Goal: Task Accomplishment & Management: Complete application form

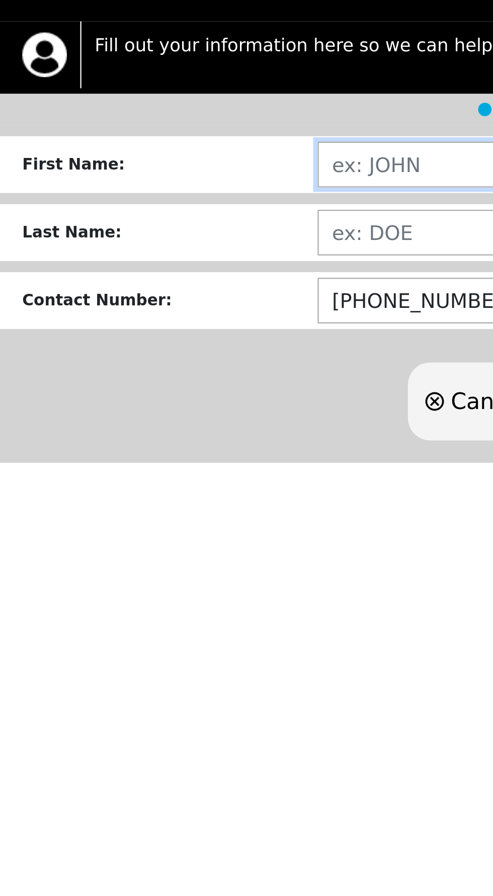
click at [185, 181] on input "text" at bounding box center [311, 183] width 337 height 21
type input "[PERSON_NAME]"
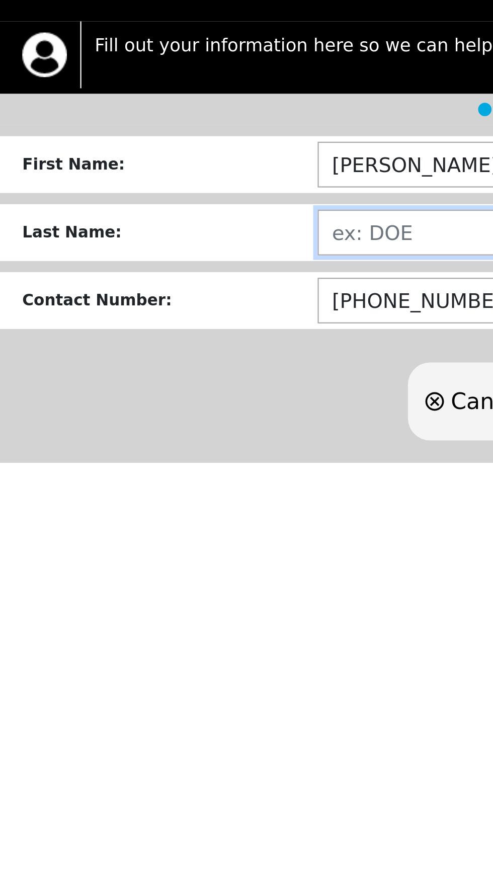
type input "NEALE"
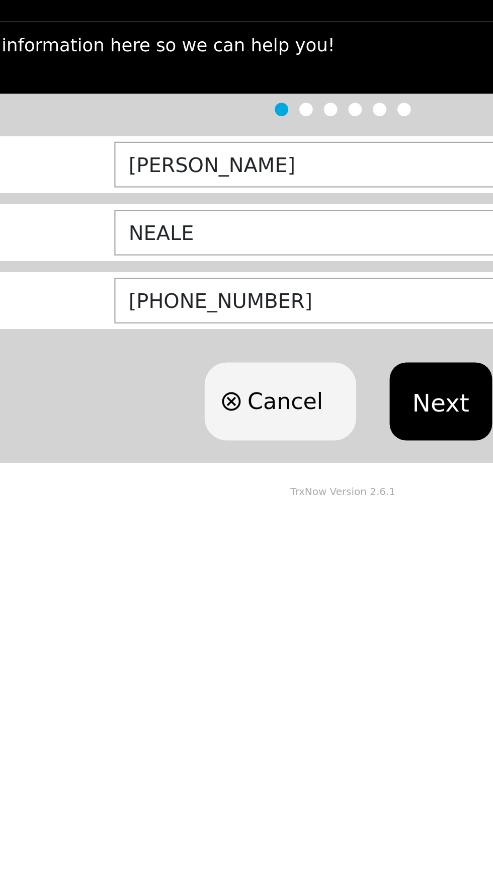
click at [289, 284] on button "Next" at bounding box center [291, 289] width 46 height 35
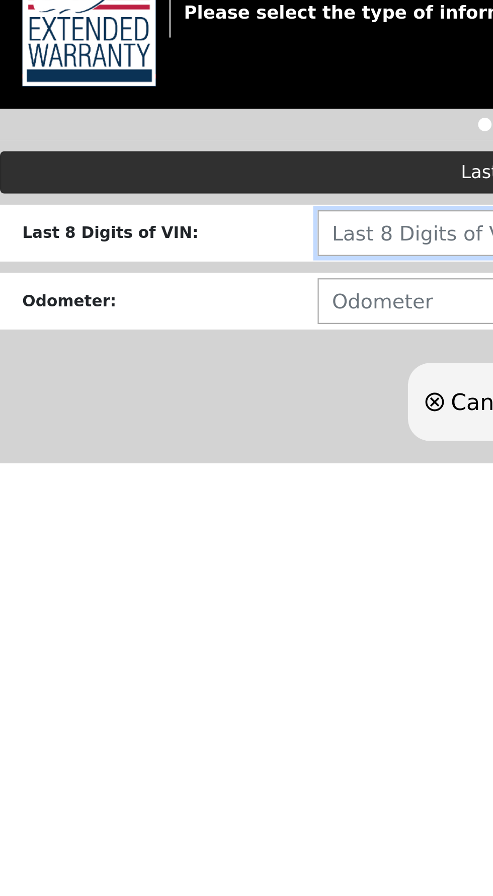
click at [166, 259] on input "text" at bounding box center [311, 261] width 337 height 21
click at [173, 264] on input "L" at bounding box center [311, 261] width 337 height 21
click at [190, 266] on input "LN26" at bounding box center [311, 261] width 337 height 21
type input "LN268713"
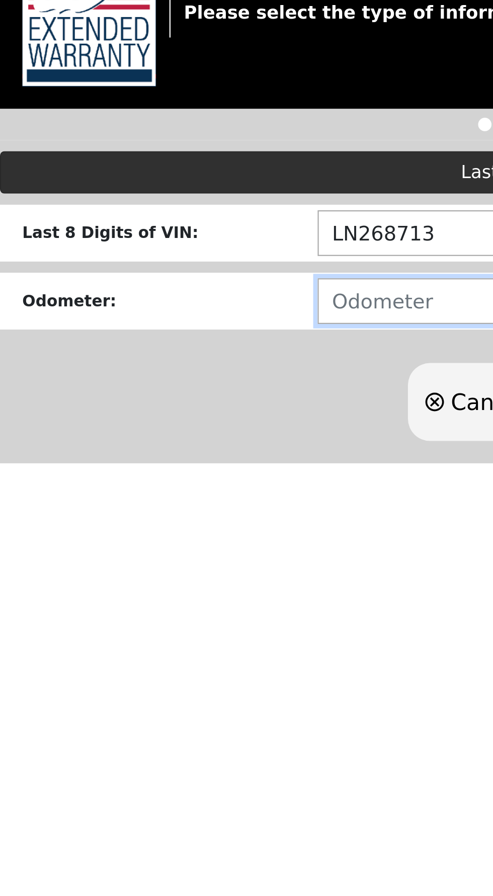
click at [180, 284] on input "number" at bounding box center [311, 291] width 337 height 21
type input "75000"
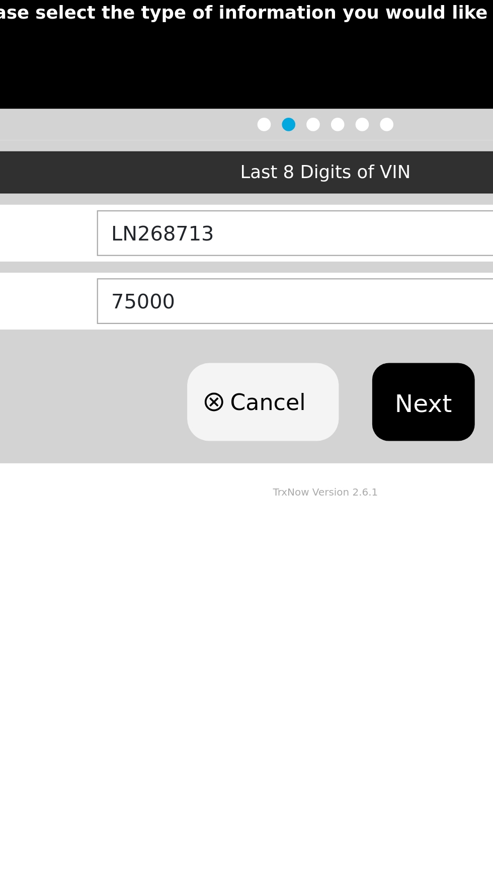
click at [292, 330] on button "Next" at bounding box center [291, 336] width 46 height 35
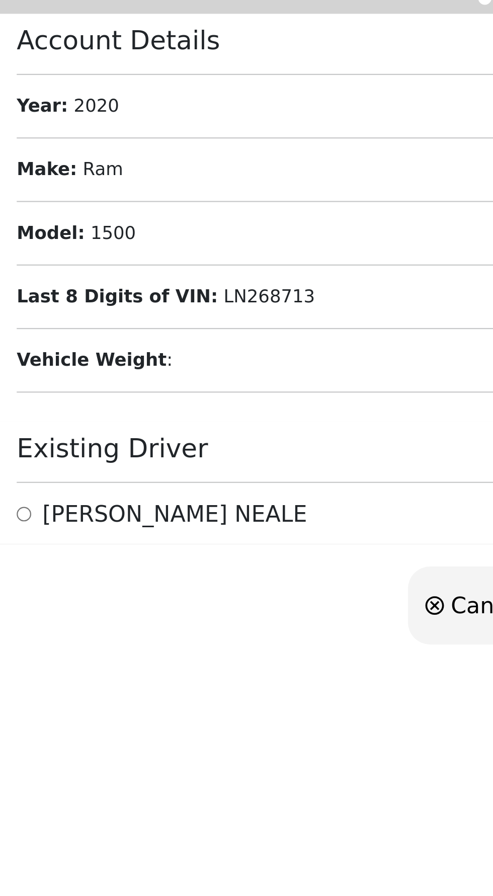
click at [14, 382] on input "radio" at bounding box center [11, 383] width 7 height 12
radio input "true"
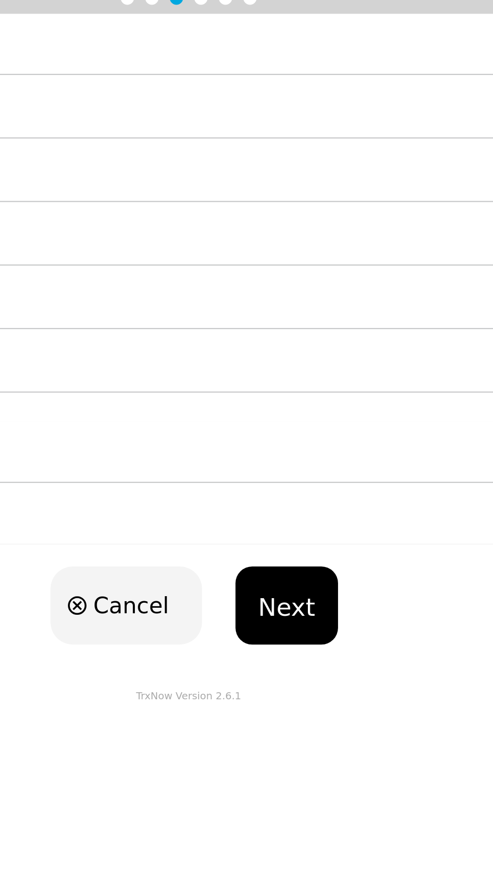
click at [299, 418] on button "Next" at bounding box center [291, 424] width 46 height 35
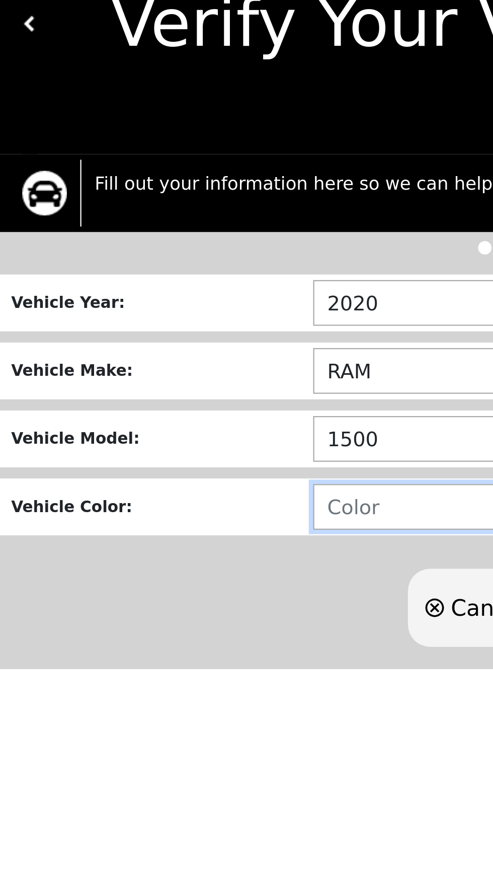
click at [175, 274] on input "text" at bounding box center [313, 277] width 344 height 21
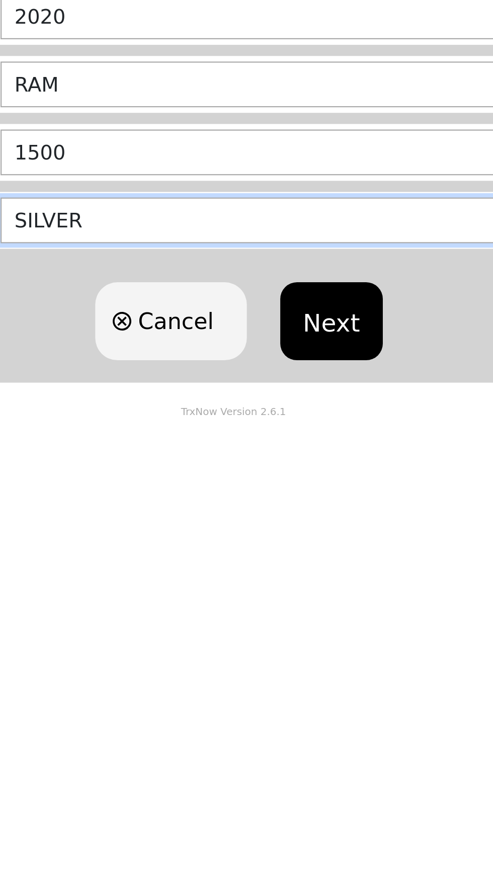
type input "SILVER"
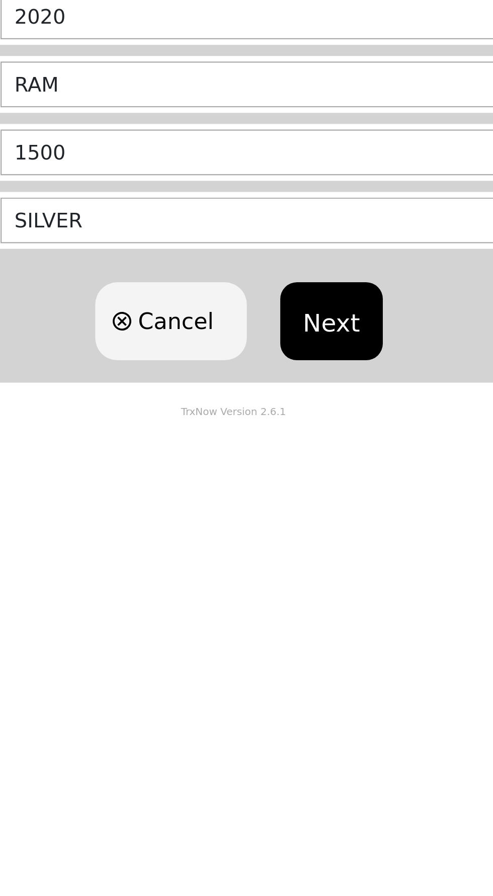
click at [296, 319] on button "Next" at bounding box center [291, 322] width 46 height 35
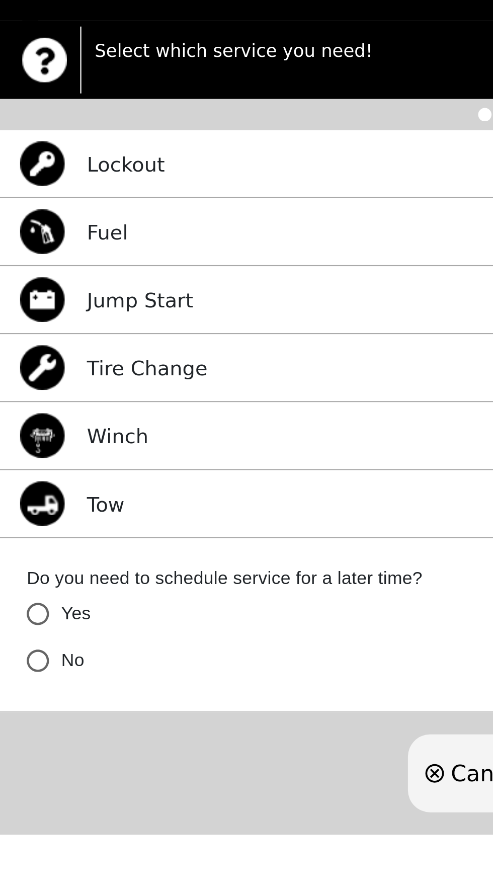
click at [61, 247] on p "Jump Start" at bounding box center [63, 244] width 48 height 14
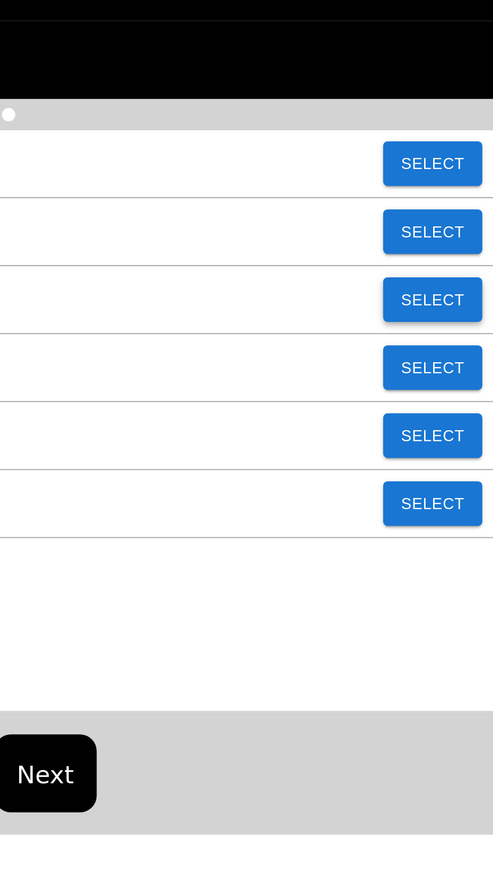
click at [467, 246] on button "Select" at bounding box center [465, 244] width 45 height 20
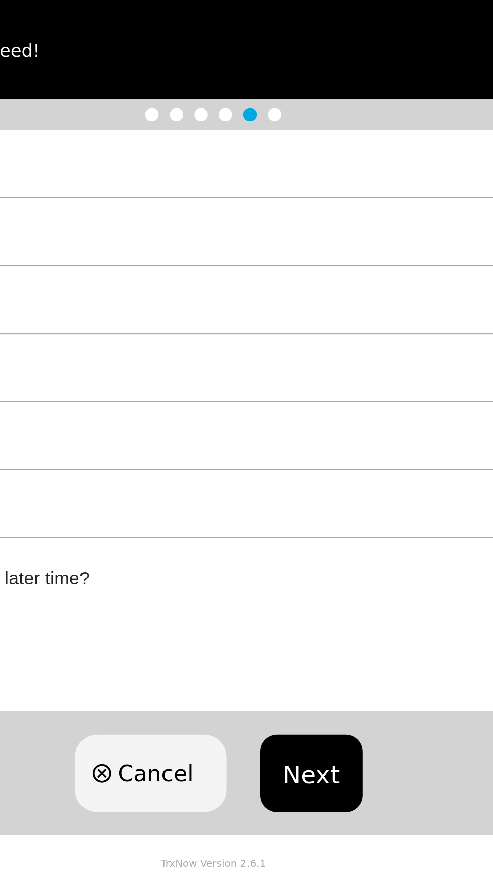
click at [285, 454] on button "Next" at bounding box center [291, 457] width 46 height 35
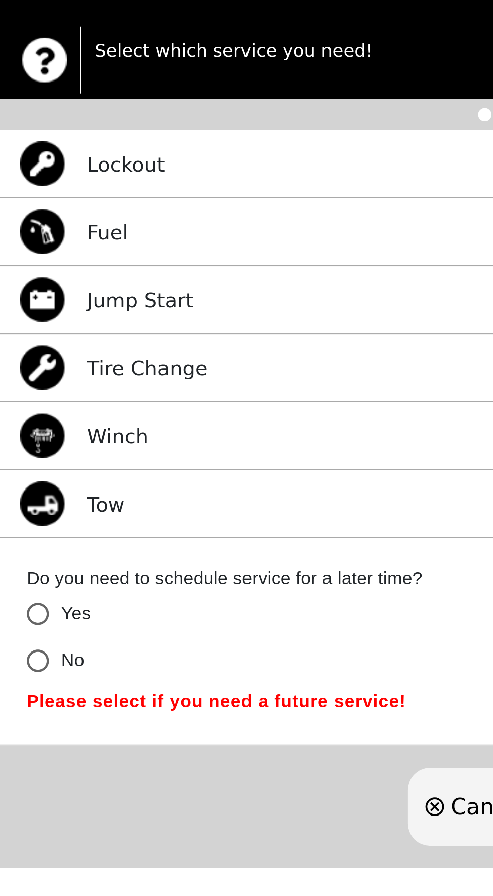
click at [21, 404] on input "No" at bounding box center [17, 406] width 21 height 21
radio input "false"
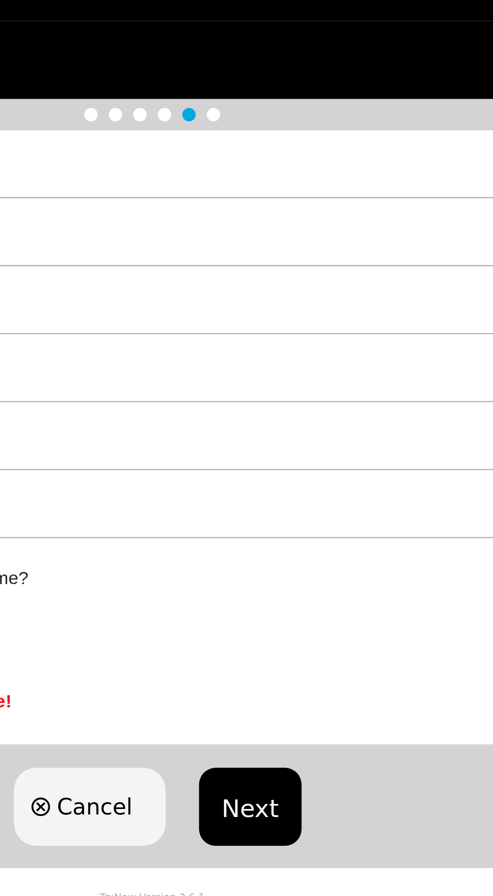
click at [288, 470] on button "Next" at bounding box center [291, 472] width 46 height 35
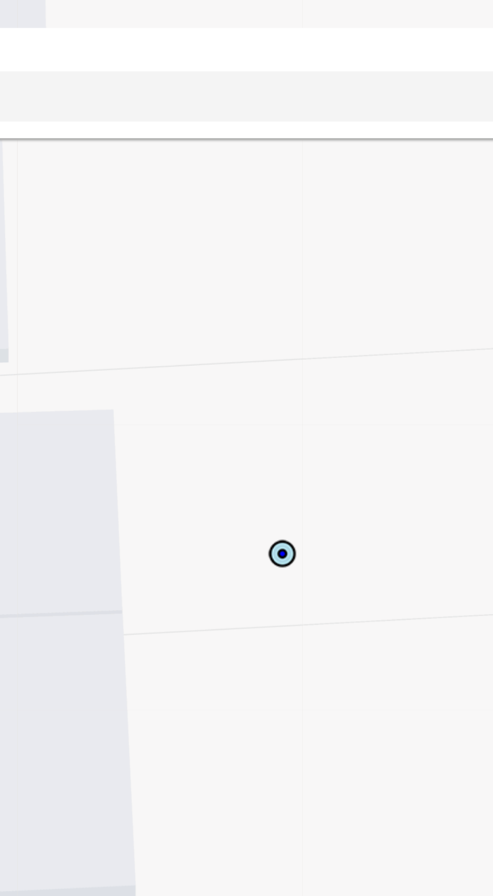
click at [298, 38] on input "[STREET_ADDRESS]" at bounding box center [223, 43] width 426 height 23
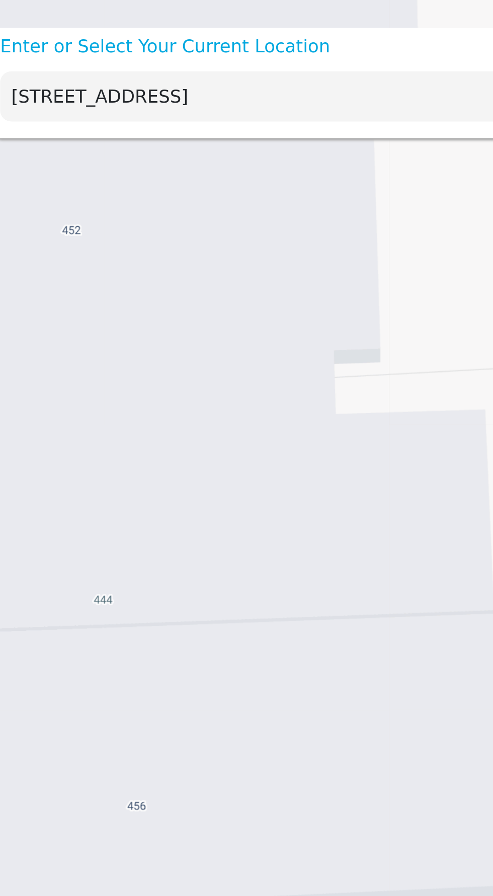
click at [26, 44] on input "[STREET_ADDRESS]" at bounding box center [223, 43] width 426 height 23
click at [34, 46] on input "[STREET_ADDRESS]" at bounding box center [223, 43] width 426 height 23
click at [32, 46] on input "[STREET_ADDRESS]" at bounding box center [223, 43] width 426 height 23
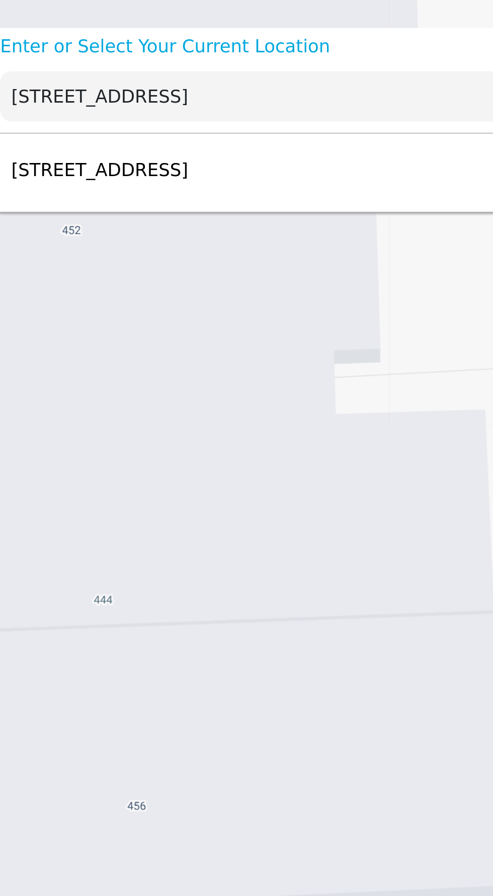
click at [110, 83] on div "[STREET_ADDRESS] Select" at bounding box center [239, 76] width 468 height 33
type input "[STREET_ADDRESS]"
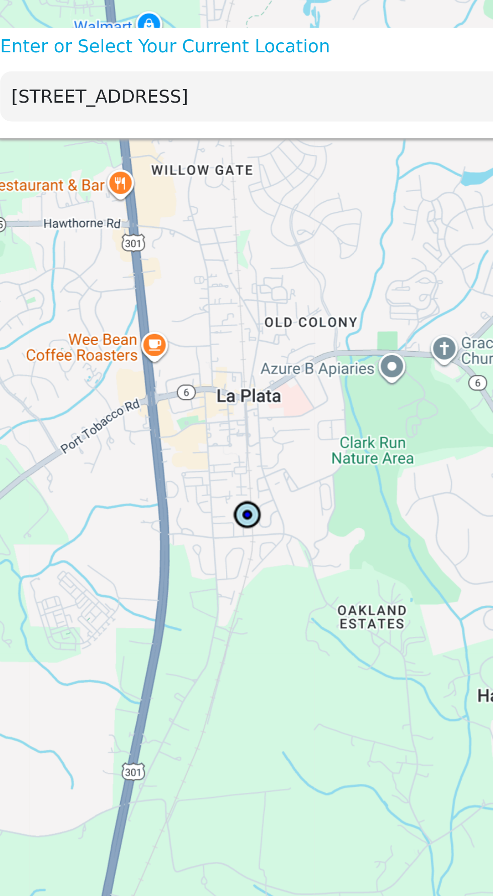
click at [209, 42] on input "[STREET_ADDRESS]" at bounding box center [223, 43] width 426 height 23
click at [198, 41] on input "[STREET_ADDRESS]" at bounding box center [223, 43] width 426 height 23
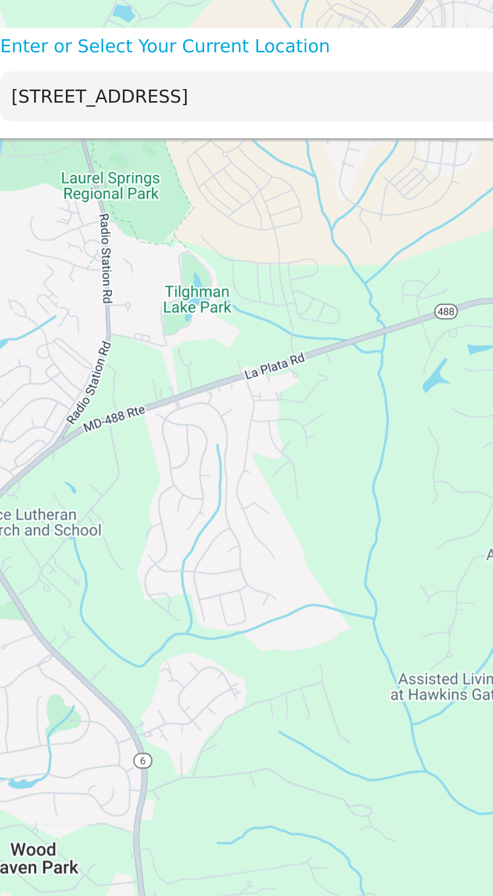
click at [202, 47] on input "[STREET_ADDRESS]" at bounding box center [223, 43] width 426 height 23
click at [206, 47] on input "[STREET_ADDRESS]" at bounding box center [223, 43] width 426 height 23
click at [211, 47] on input "[STREET_ADDRESS]" at bounding box center [223, 43] width 426 height 23
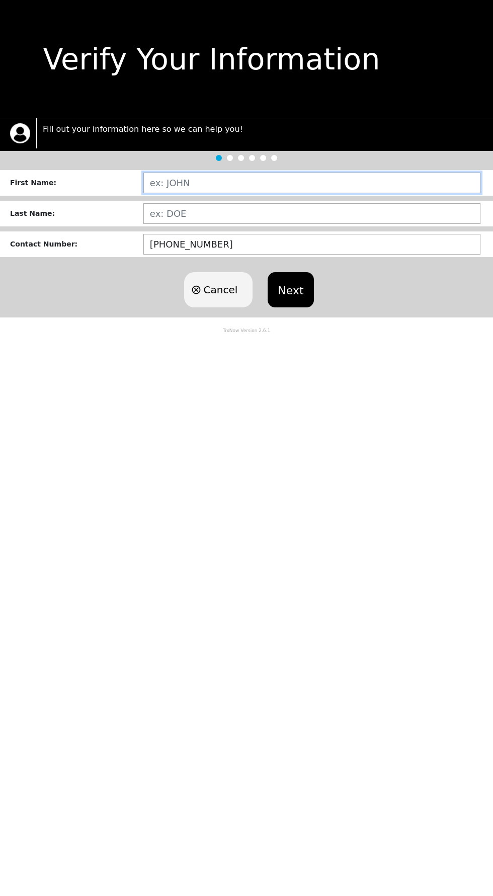
click at [207, 180] on input "text" at bounding box center [311, 183] width 337 height 21
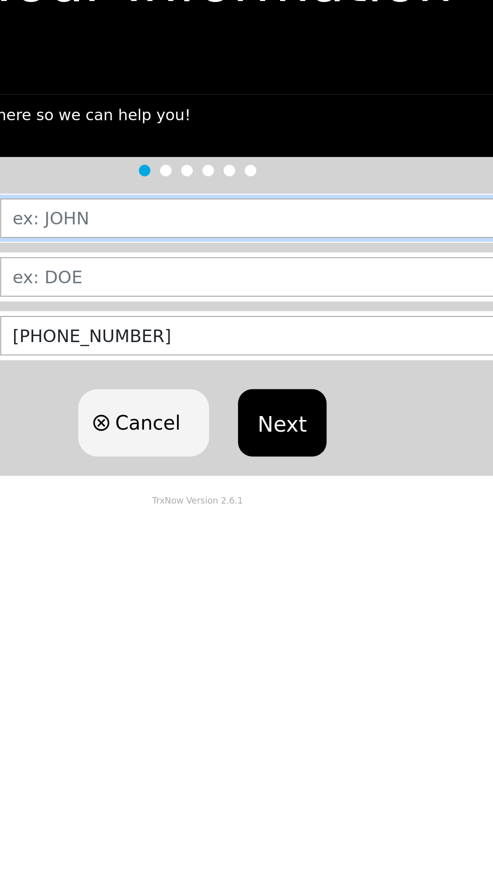
type input "[PERSON_NAME]"
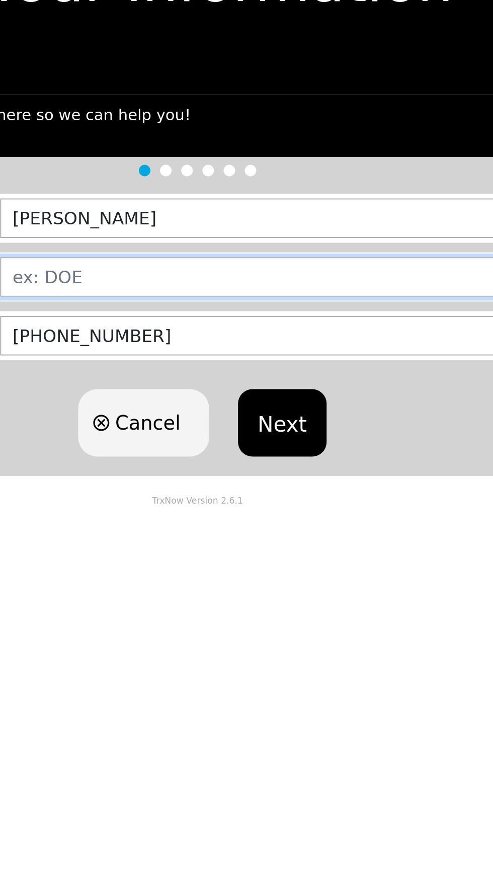
type input "NEALE"
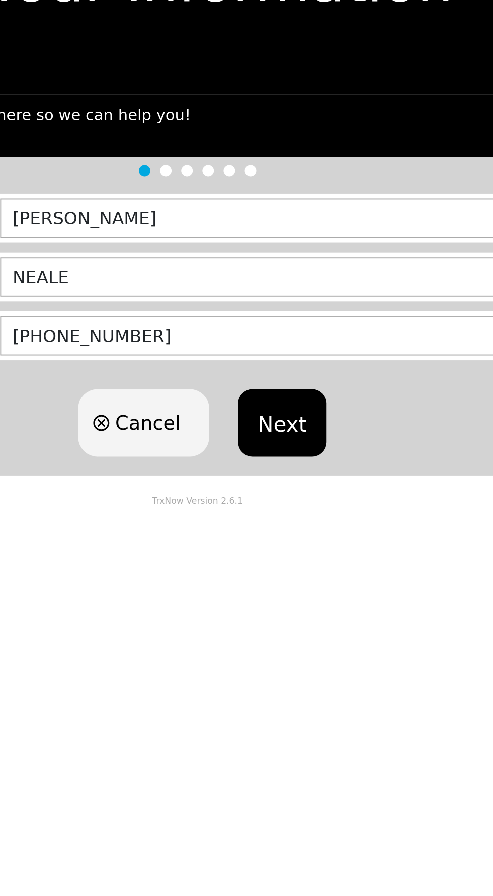
click at [294, 291] on button "Next" at bounding box center [291, 289] width 46 height 35
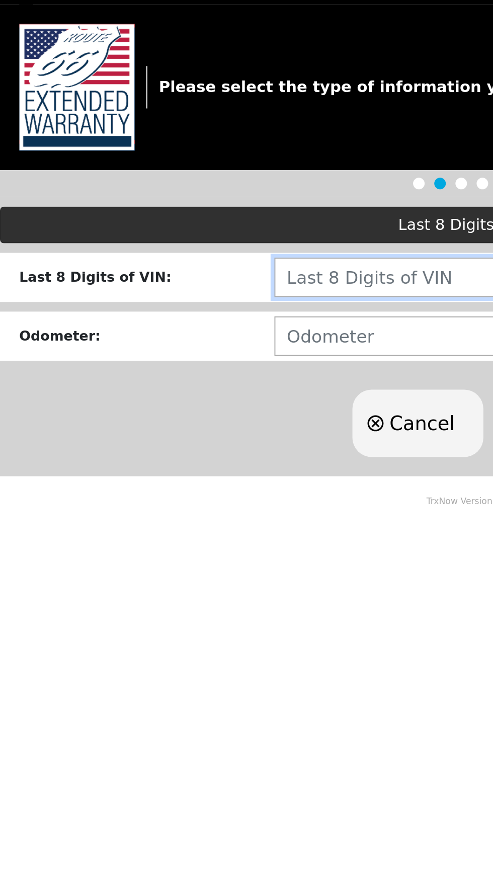
click at [177, 260] on input "text" at bounding box center [311, 261] width 337 height 21
type input "LN268713"
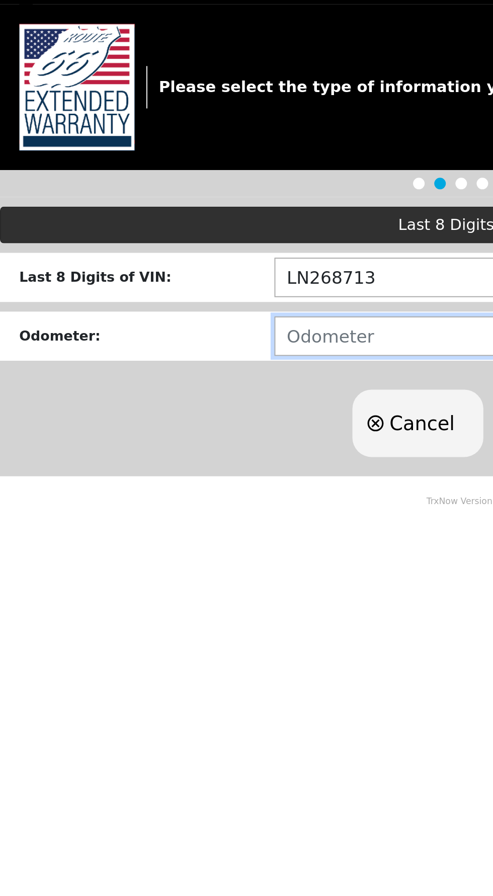
click at [181, 291] on input "number" at bounding box center [311, 291] width 337 height 21
type input "75000"
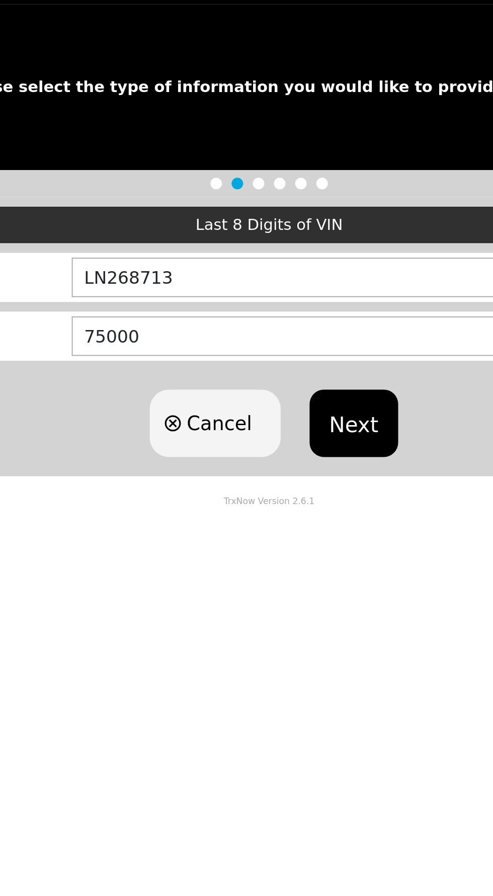
click at [289, 329] on button "Next" at bounding box center [291, 336] width 46 height 35
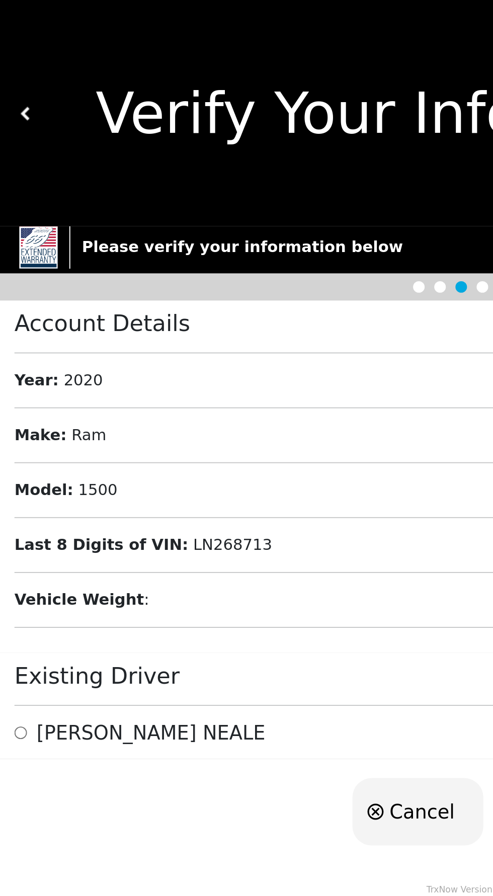
click at [14, 378] on input "radio" at bounding box center [11, 383] width 7 height 12
radio input "true"
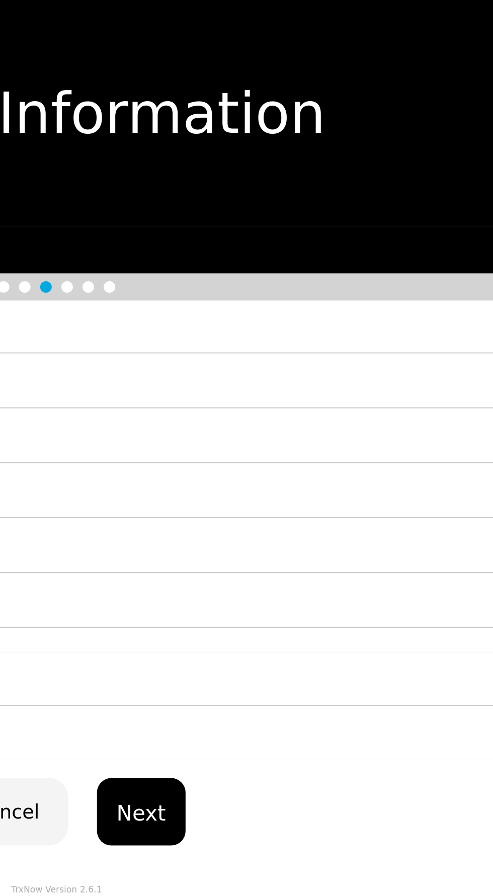
click at [284, 421] on button "Next" at bounding box center [291, 424] width 46 height 35
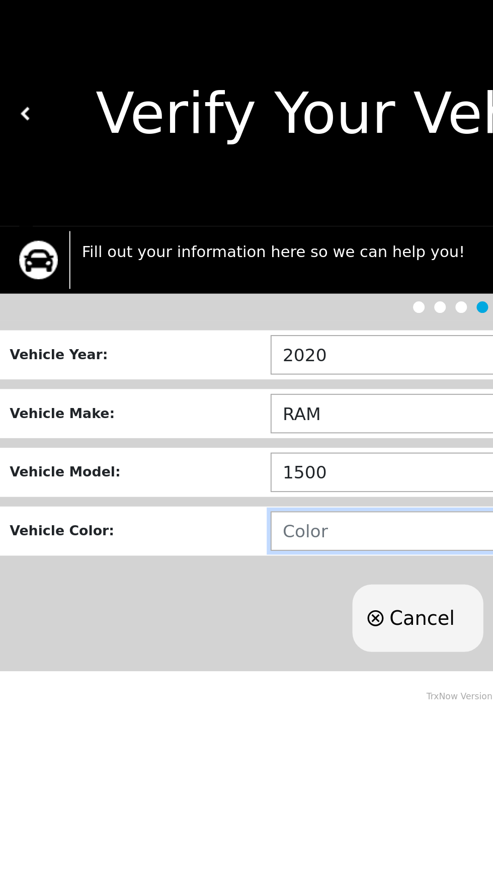
click at [183, 271] on input "text" at bounding box center [313, 277] width 344 height 21
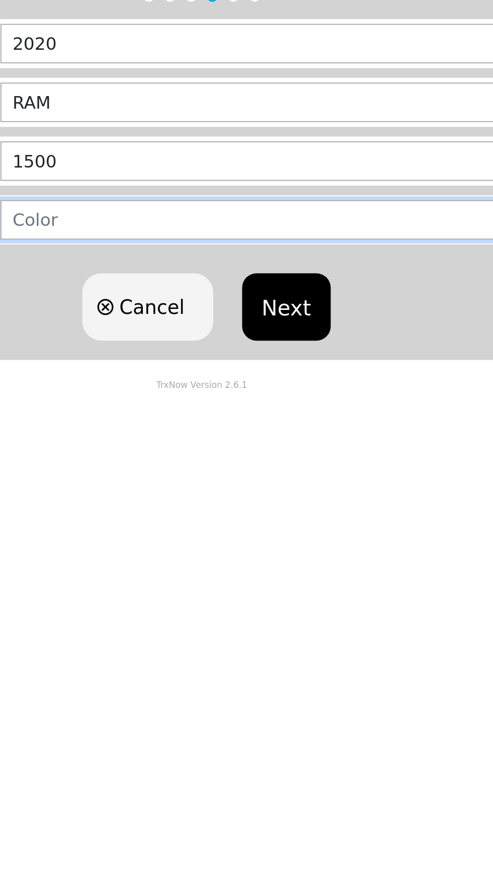
type input "SILVER"
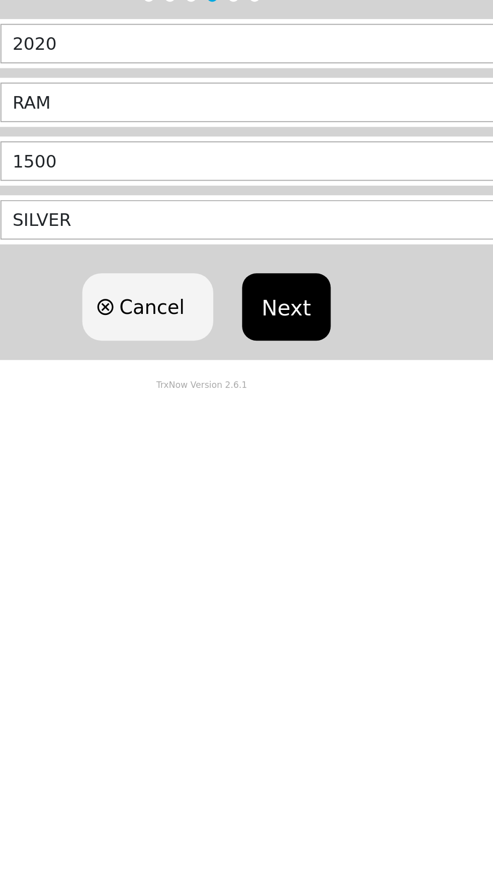
click at [295, 325] on button "Next" at bounding box center [291, 322] width 46 height 35
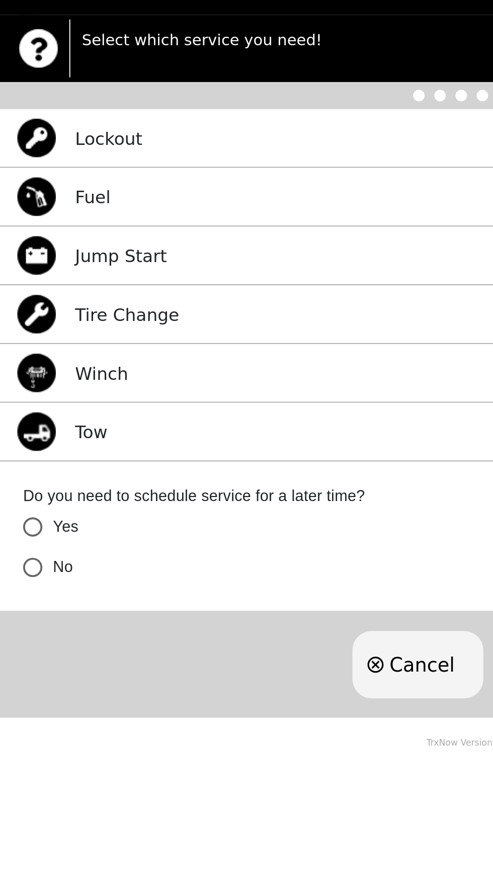
click at [63, 241] on p "Jump Start" at bounding box center [63, 244] width 48 height 14
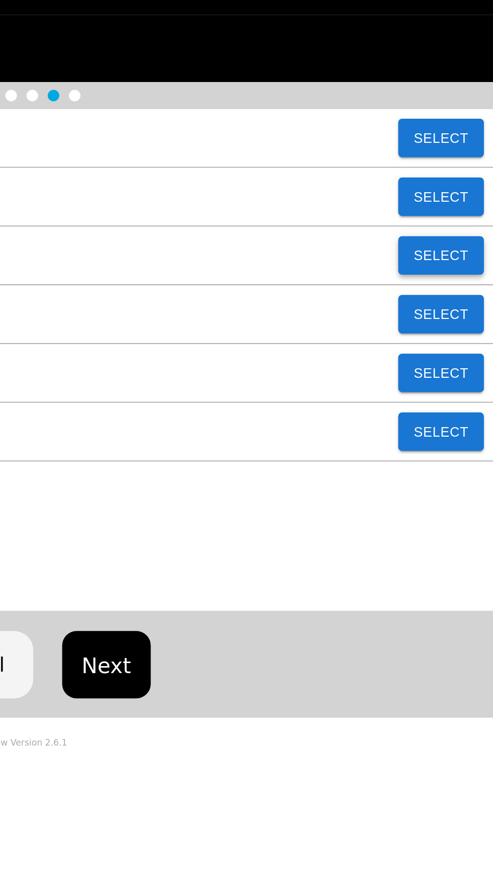
click at [469, 246] on button "Select" at bounding box center [465, 244] width 45 height 20
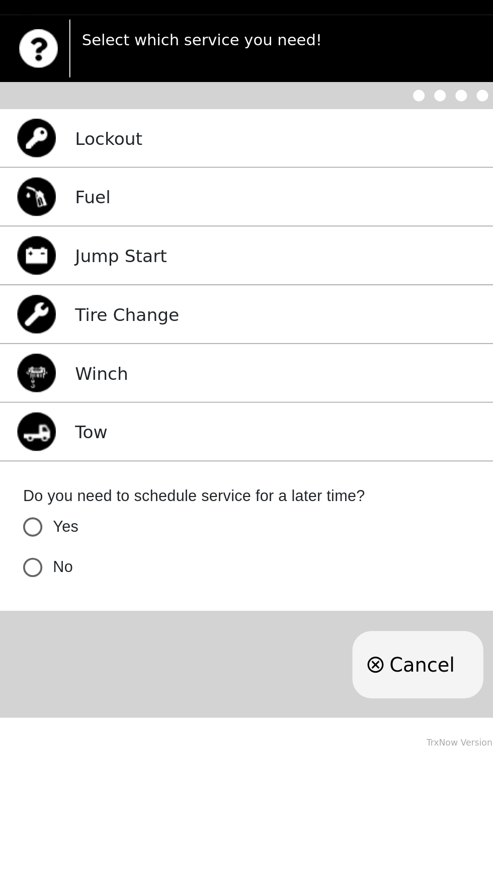
click at [14, 381] on input "Yes" at bounding box center [17, 385] width 21 height 21
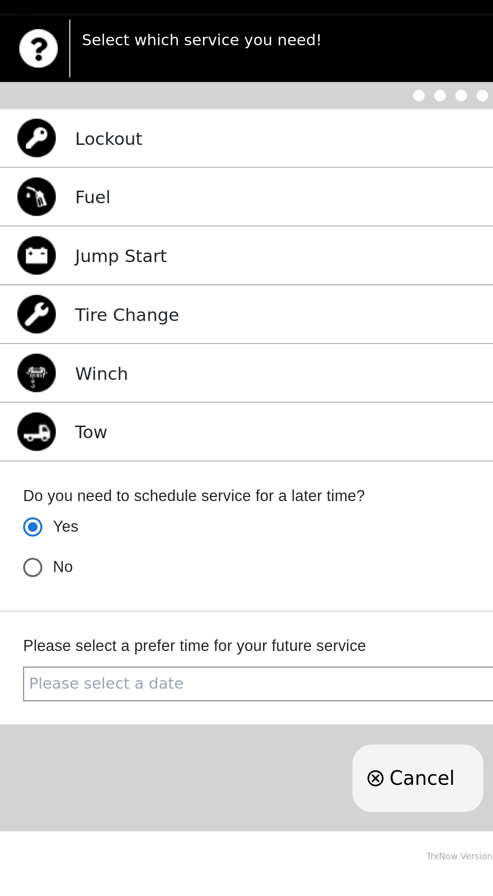
click at [14, 402] on input "No" at bounding box center [17, 406] width 21 height 21
radio input "true"
radio input "false"
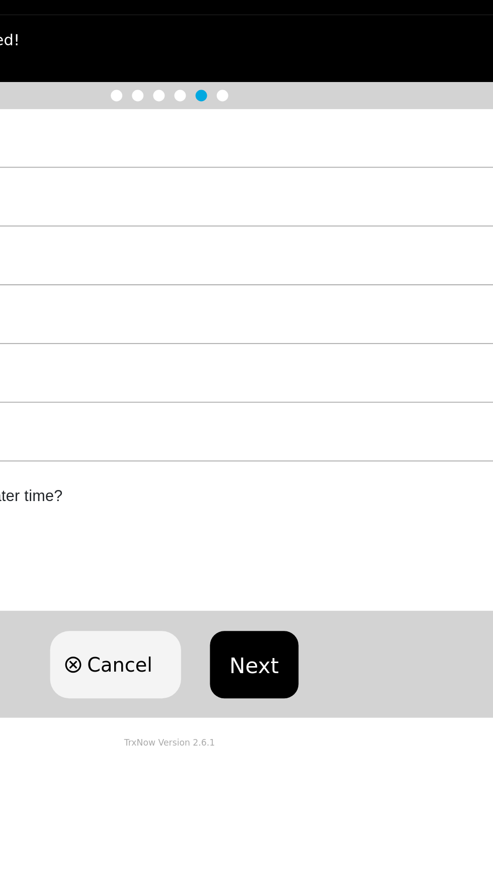
click at [294, 457] on button "Next" at bounding box center [291, 457] width 46 height 35
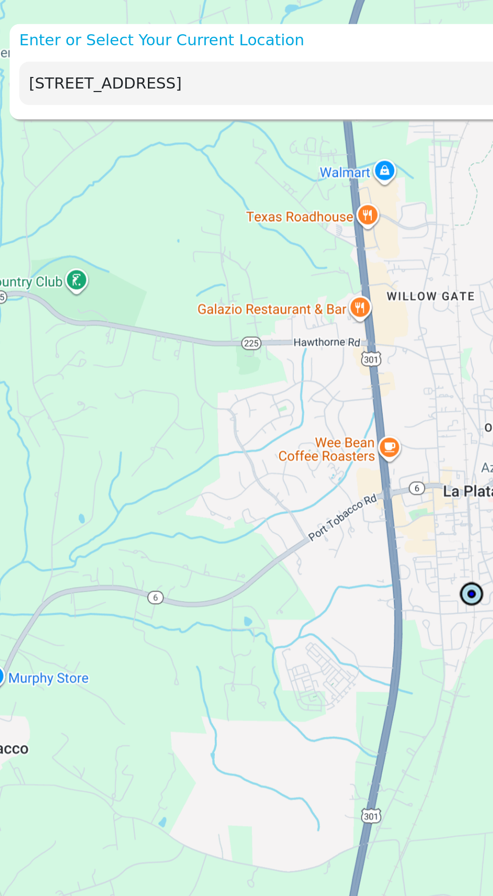
click at [27, 45] on input "[STREET_ADDRESS]" at bounding box center [223, 43] width 426 height 23
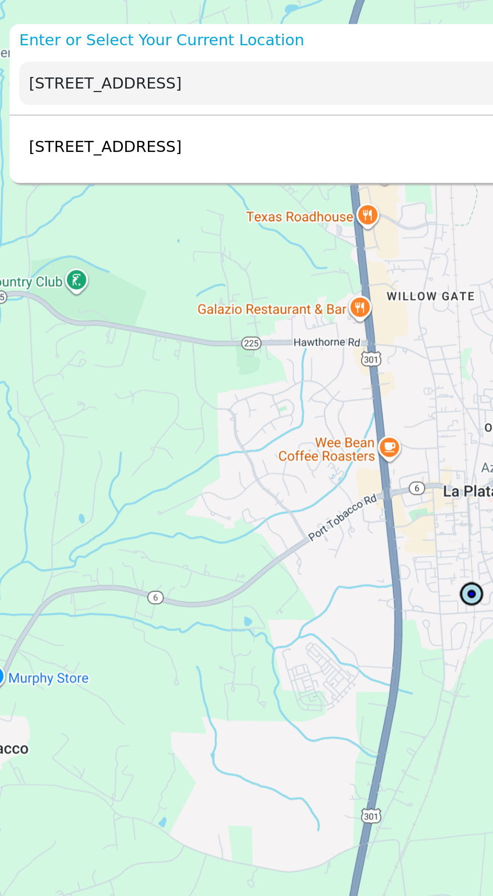
type input "[STREET_ADDRESS]"
click at [95, 73] on p "[STREET_ADDRESS]" at bounding box center [52, 77] width 85 height 12
